Goal: Check status: Check status

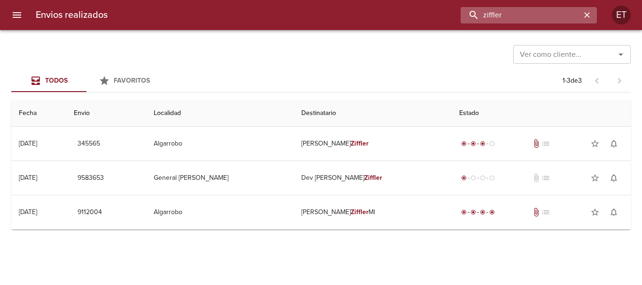
click at [529, 13] on input "ziffler" at bounding box center [520, 15] width 120 height 16
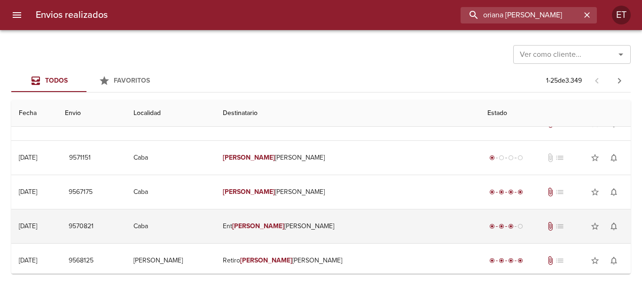
scroll to position [376, 0]
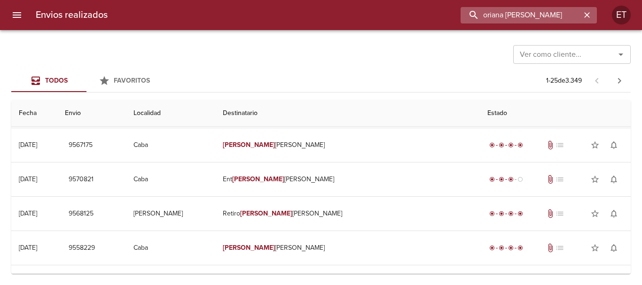
click at [536, 20] on input "oriana [PERSON_NAME]" at bounding box center [520, 15] width 120 height 16
type input "9575387"
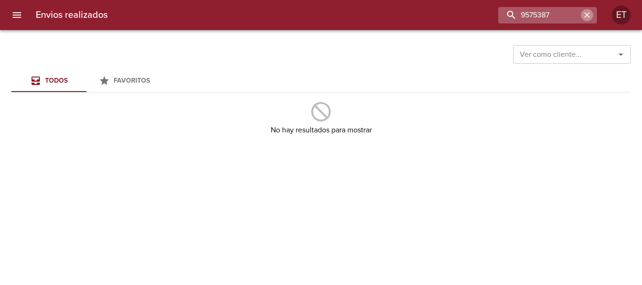
click at [589, 18] on icon "button" at bounding box center [586, 14] width 9 height 9
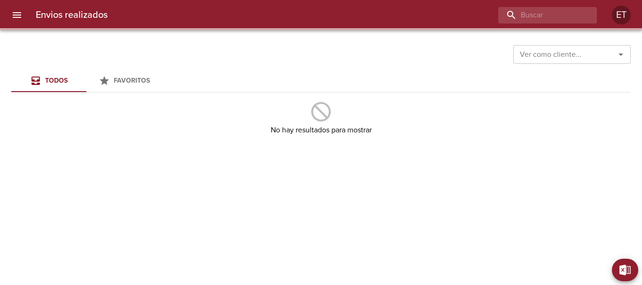
click at [454, 41] on div "Ver como cliente... Ver como cliente..." at bounding box center [320, 53] width 619 height 24
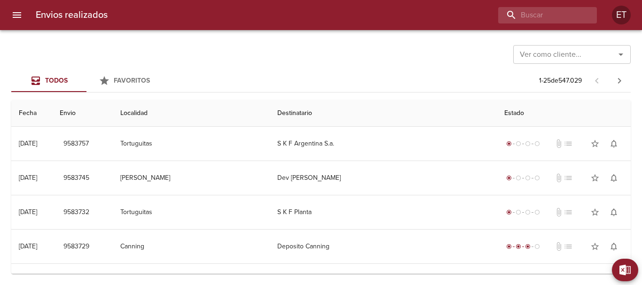
click at [363, 51] on div "Ver como cliente... Ver como cliente..." at bounding box center [320, 53] width 619 height 24
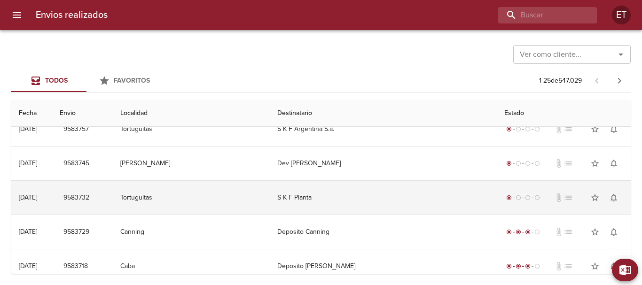
scroll to position [0, 0]
